Goal: Task Accomplishment & Management: Manage account settings

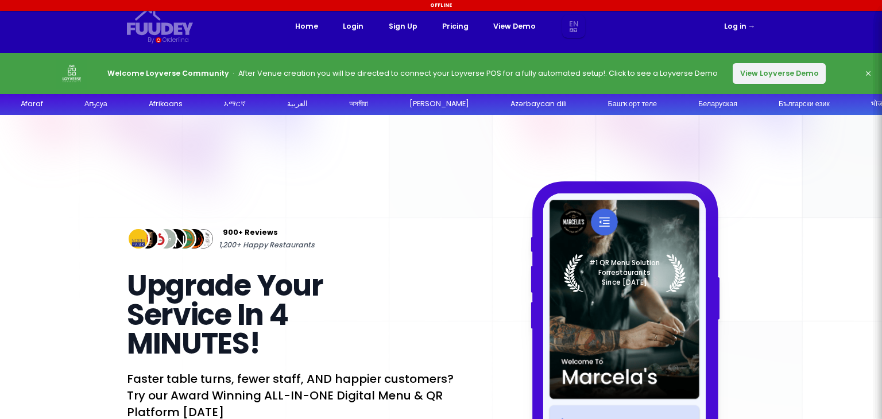
select select "en"
click at [736, 23] on link "Log in →" at bounding box center [740, 26] width 32 height 13
select select "en"
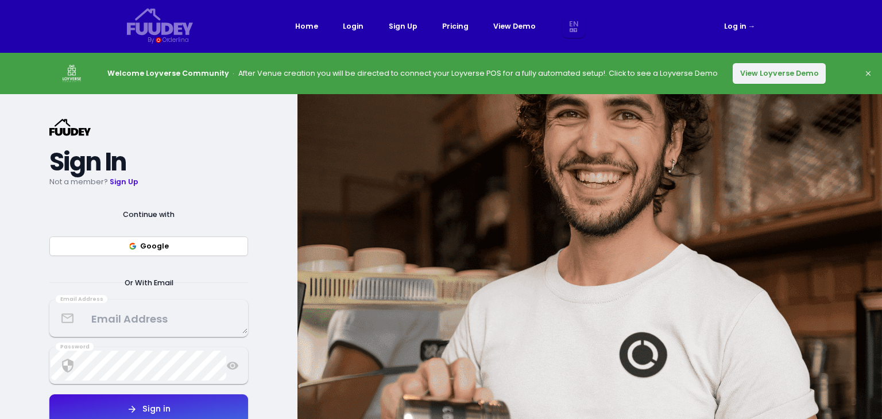
select select "en"
click at [227, 237] on button "Google" at bounding box center [148, 247] width 199 height 20
select select "en"
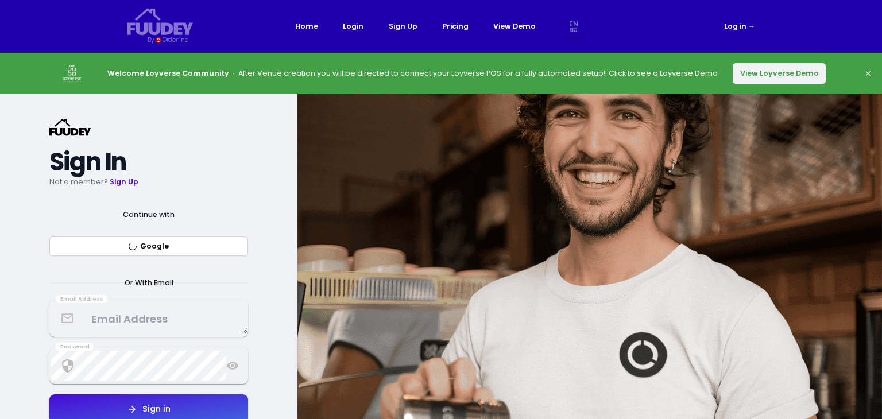
select select "en"
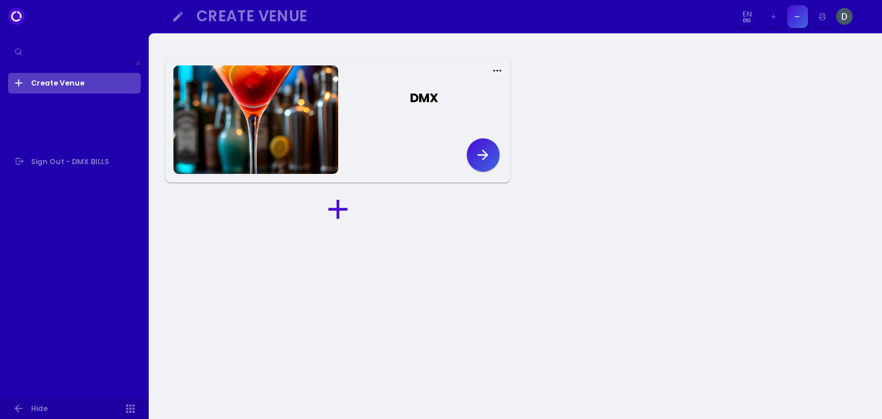
click at [483, 152] on icon "button" at bounding box center [483, 155] width 17 height 17
select select "en"
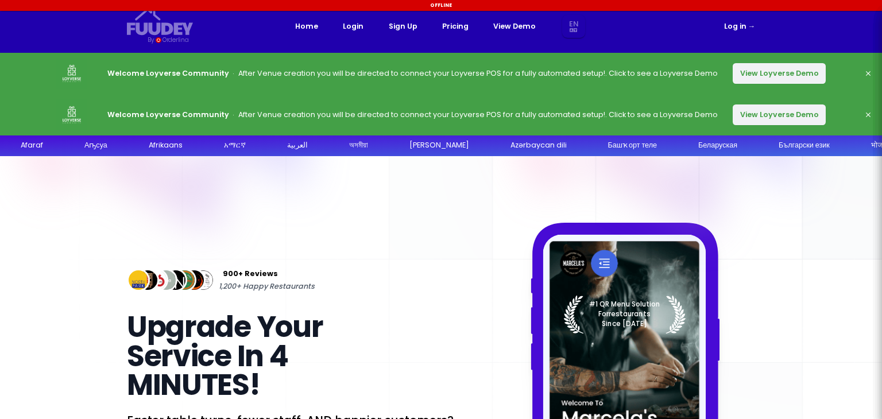
select select "en"
click at [737, 26] on link "Log in →" at bounding box center [740, 26] width 32 height 13
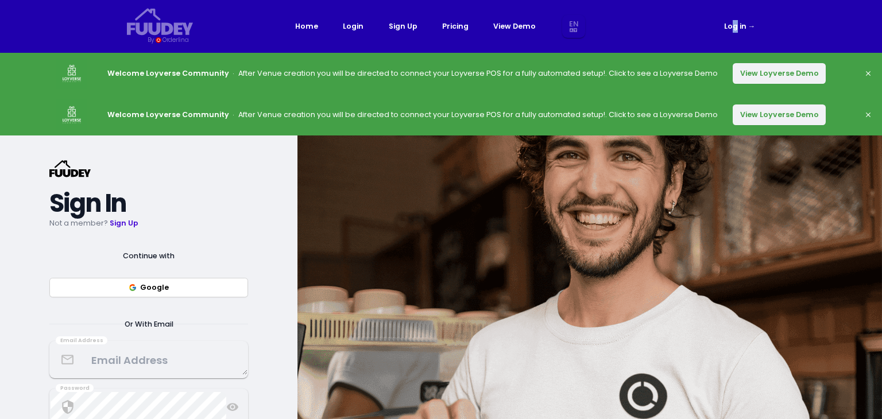
select select "en"
click at [214, 284] on button "Google" at bounding box center [148, 288] width 199 height 20
select select "en"
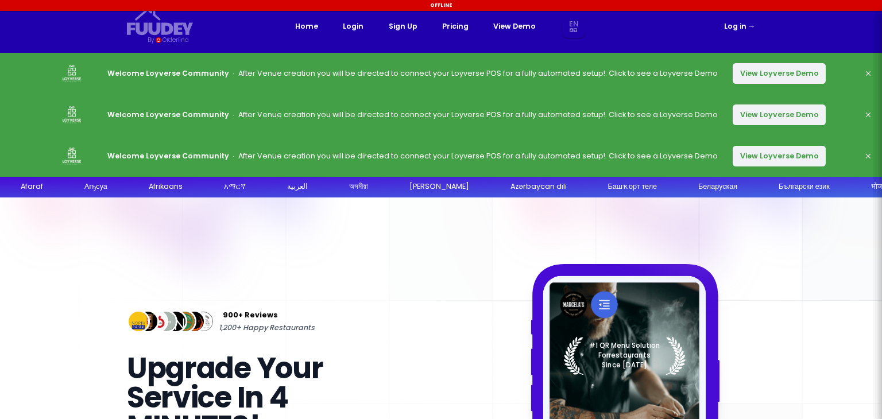
select select "en"
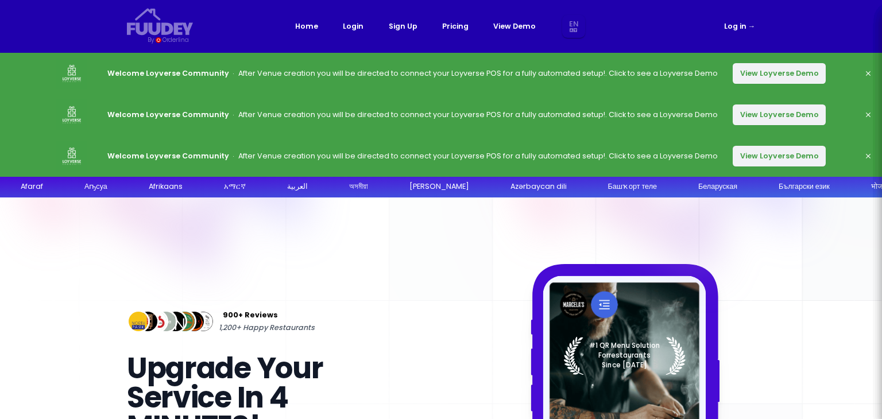
select select "en"
click at [735, 26] on link "Log in →" at bounding box center [740, 26] width 32 height 13
select select "en"
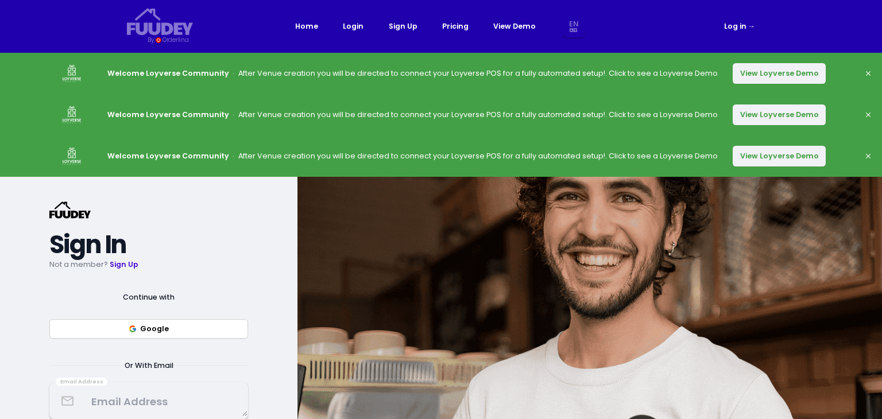
click at [184, 329] on button "Google" at bounding box center [148, 329] width 199 height 20
select select "en"
click at [197, 328] on button "Google" at bounding box center [148, 329] width 199 height 20
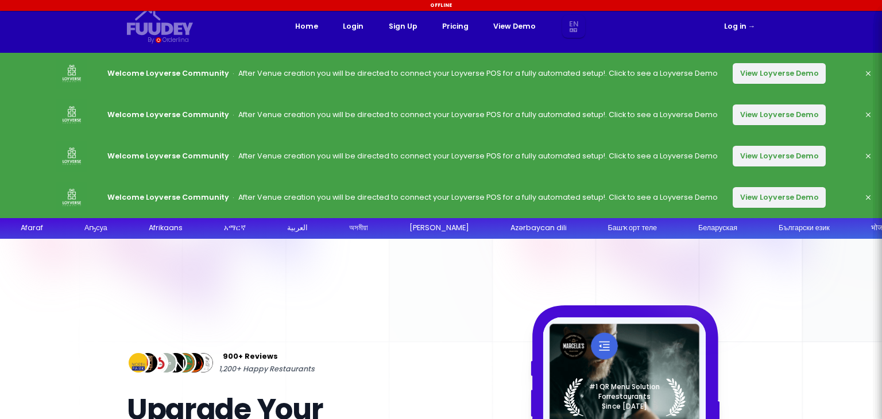
select select "en"
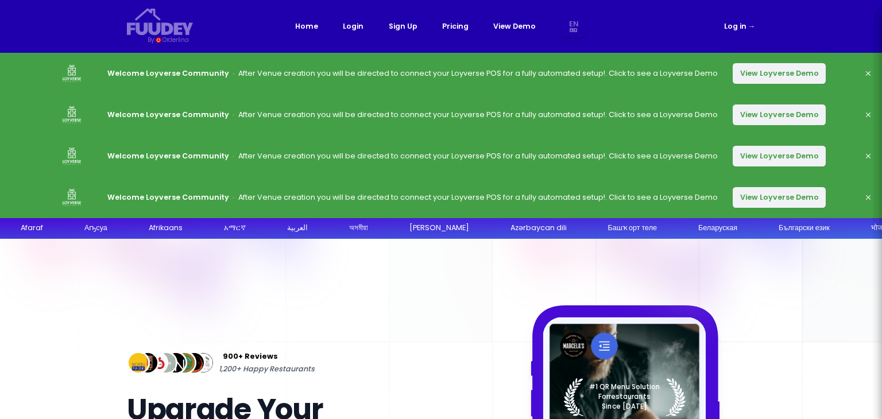
select select "en"
click at [735, 28] on link "Log in →" at bounding box center [740, 26] width 32 height 13
select select "en"
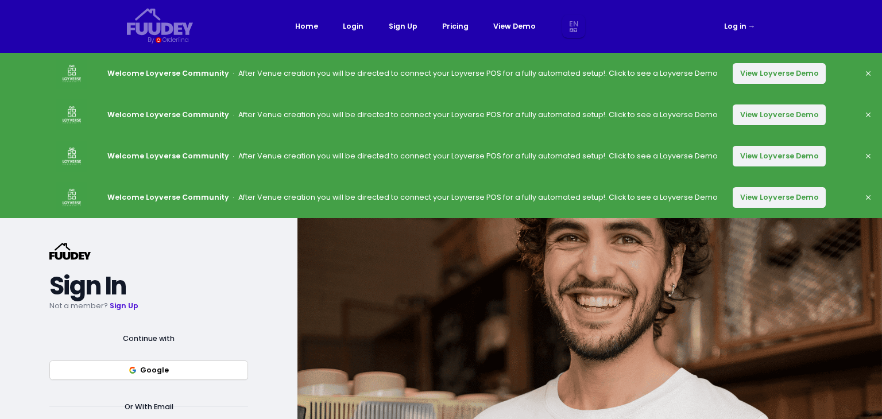
select select "en"
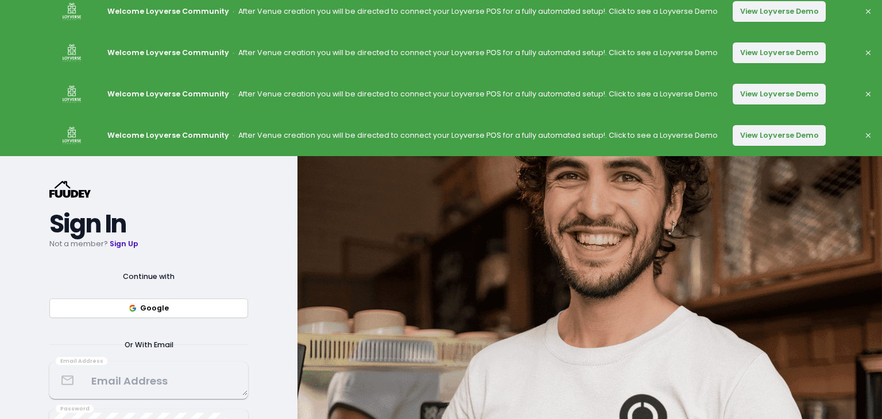
scroll to position [115, 0]
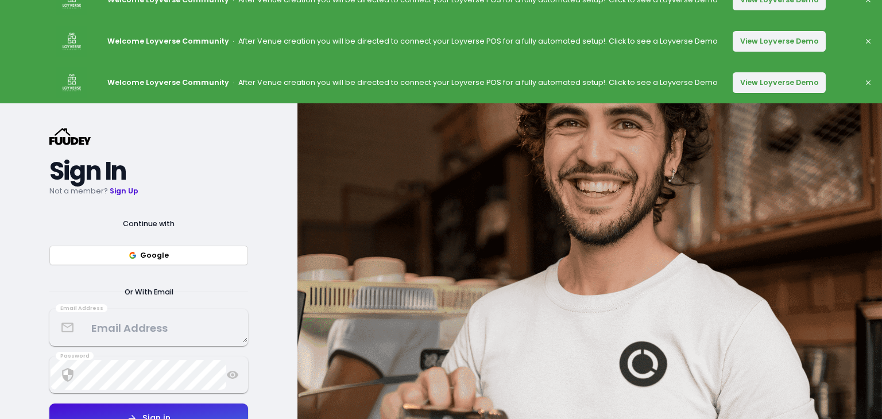
click at [231, 254] on button "Google" at bounding box center [148, 256] width 199 height 20
select select "en"
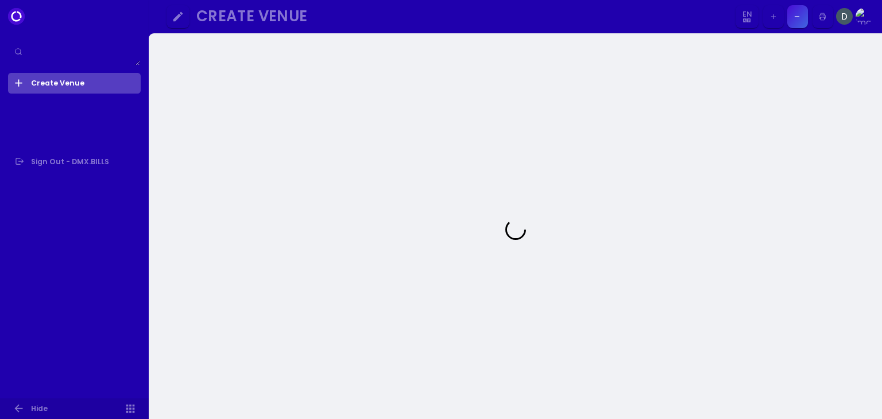
select select "en"
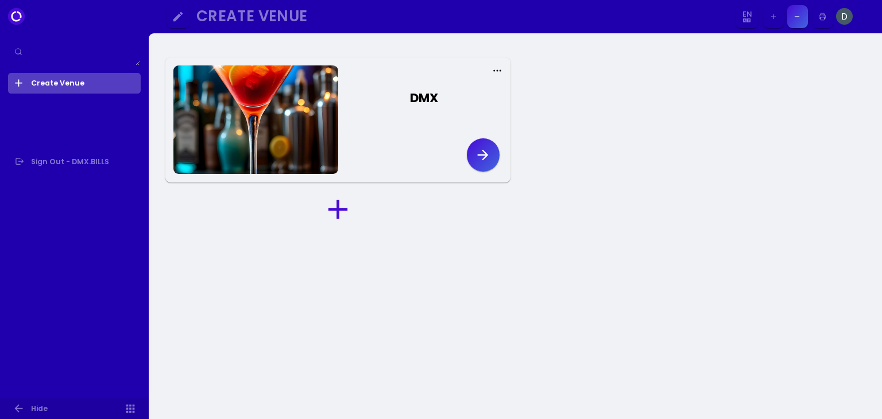
click at [488, 155] on icon "button" at bounding box center [483, 154] width 11 height 11
select select "en"
